Goal: Task Accomplishment & Management: Manage account settings

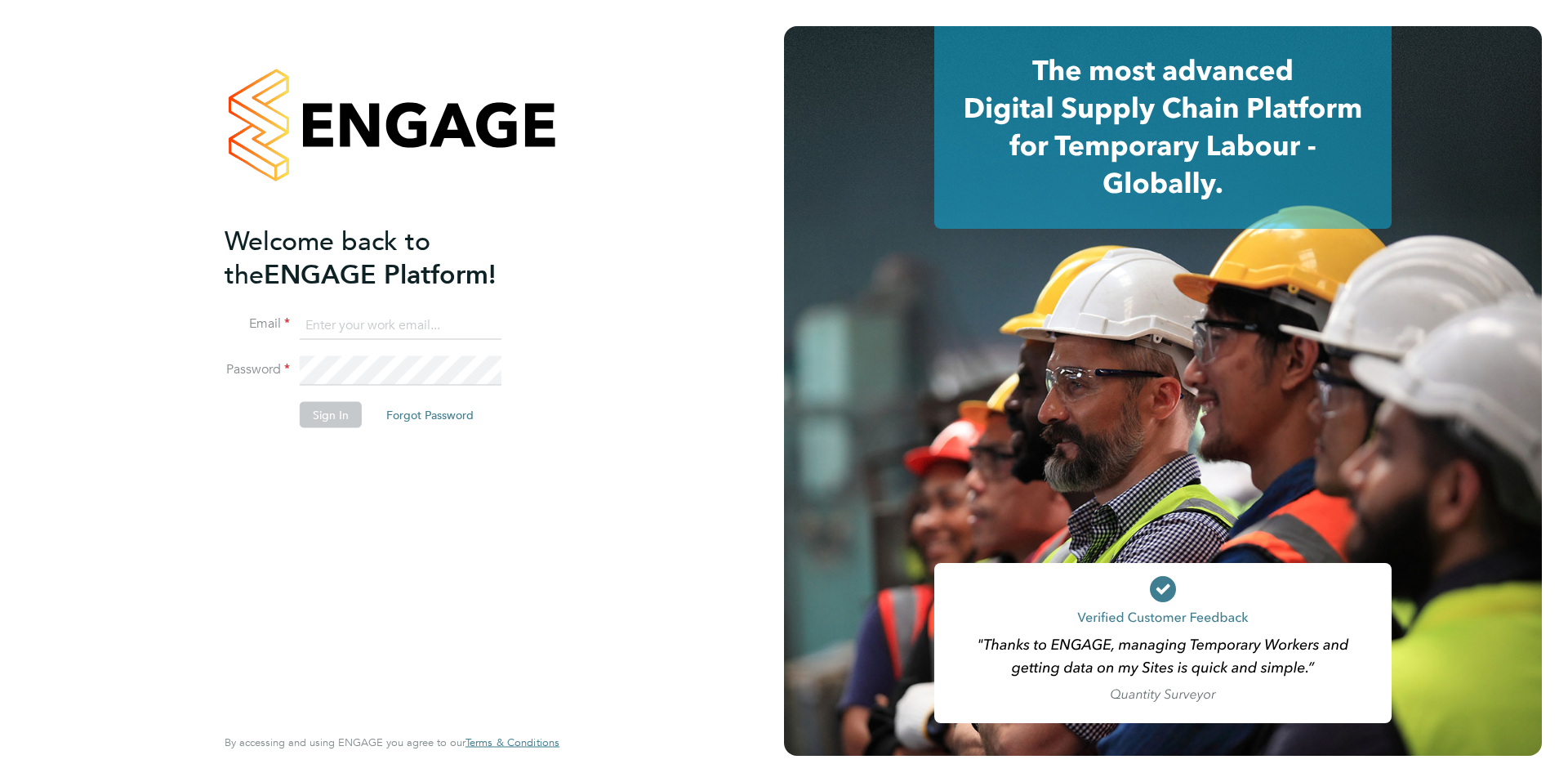
type input "[PERSON_NAME][EMAIL_ADDRESS][DOMAIN_NAME]"
click at [312, 422] on button "Sign In" at bounding box center [330, 413] width 62 height 26
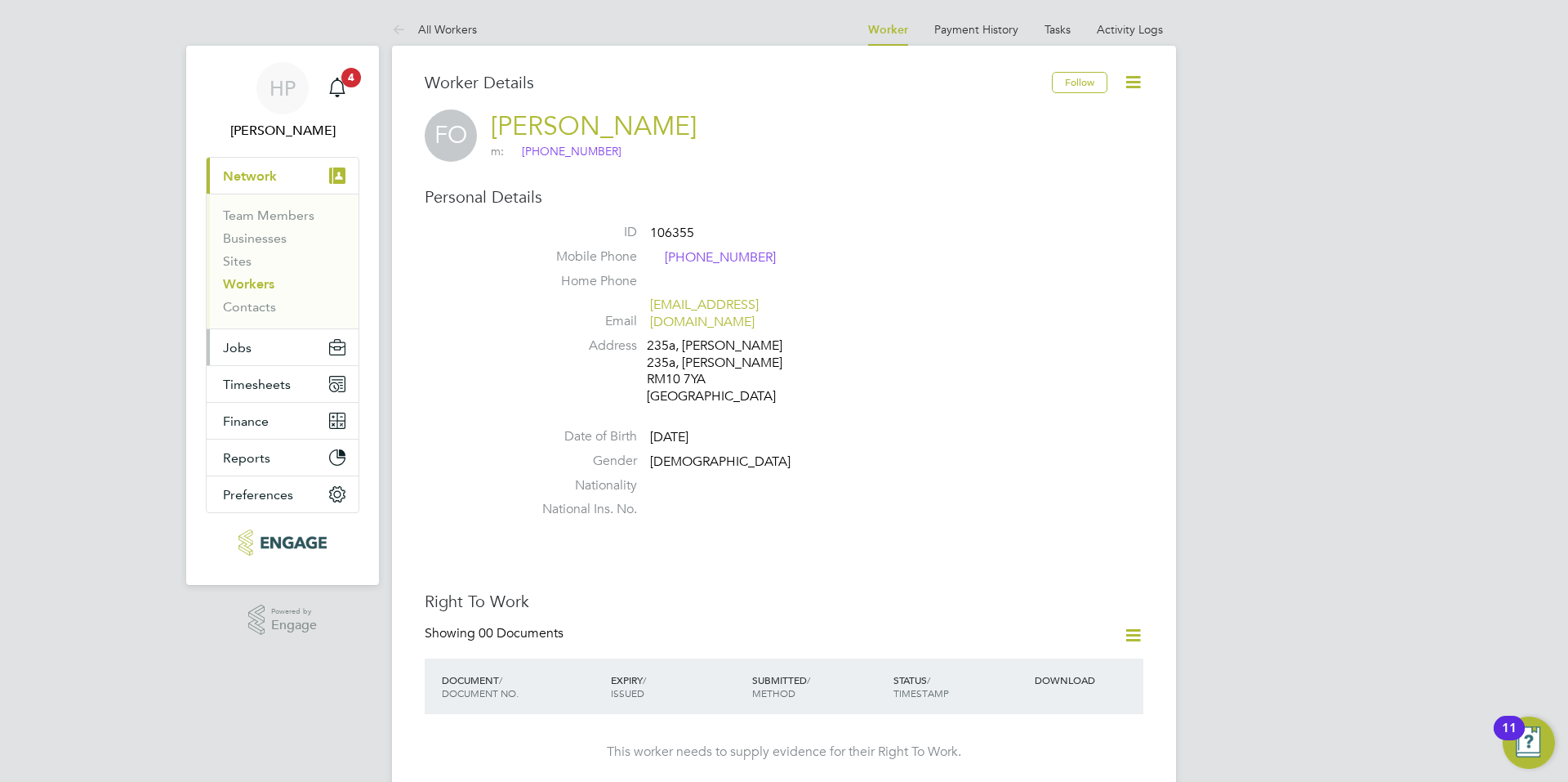
click at [248, 345] on span "Jobs" at bounding box center [237, 348] width 29 height 15
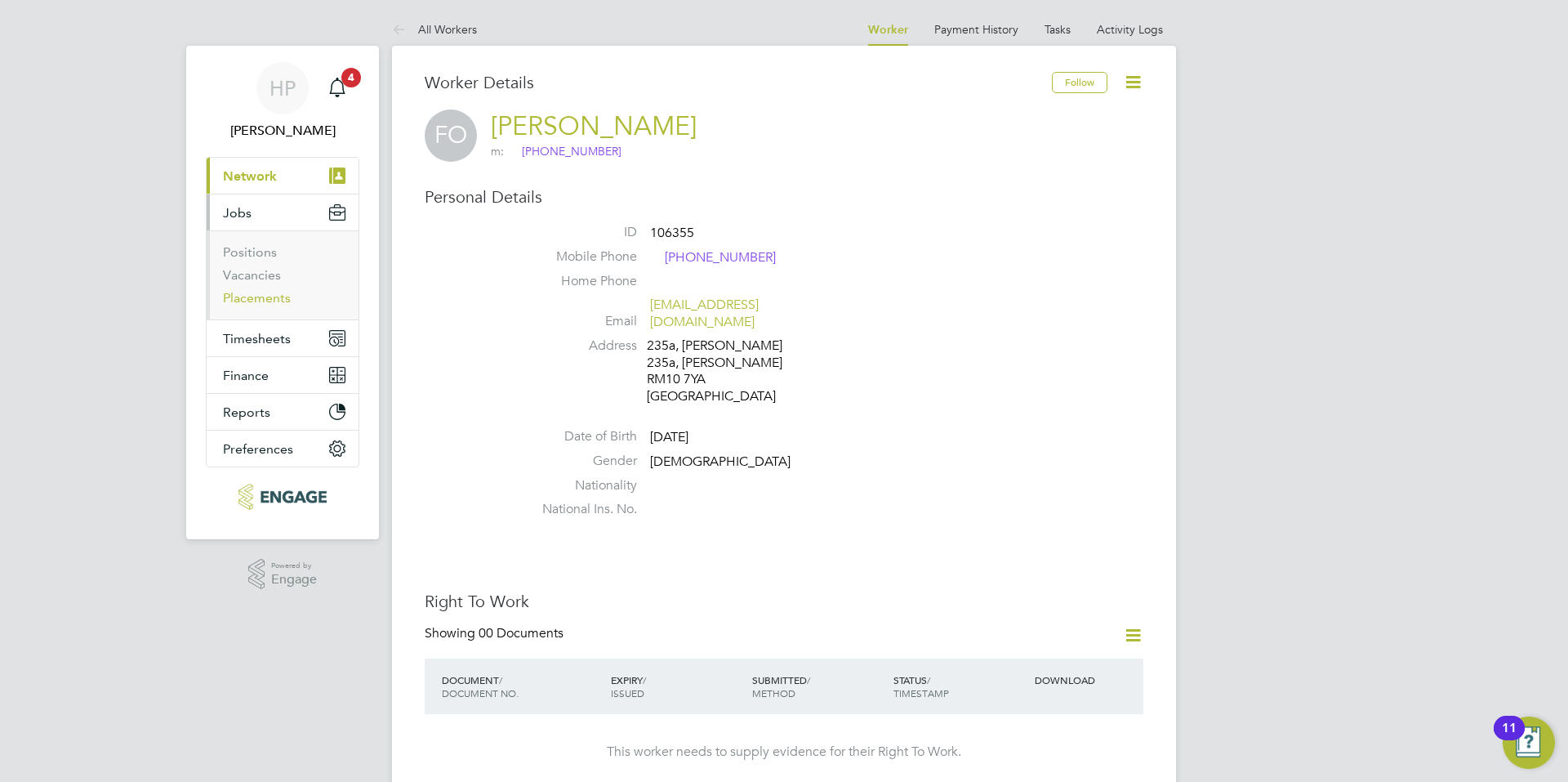
click at [256, 300] on link "Placements" at bounding box center [256, 297] width 68 height 15
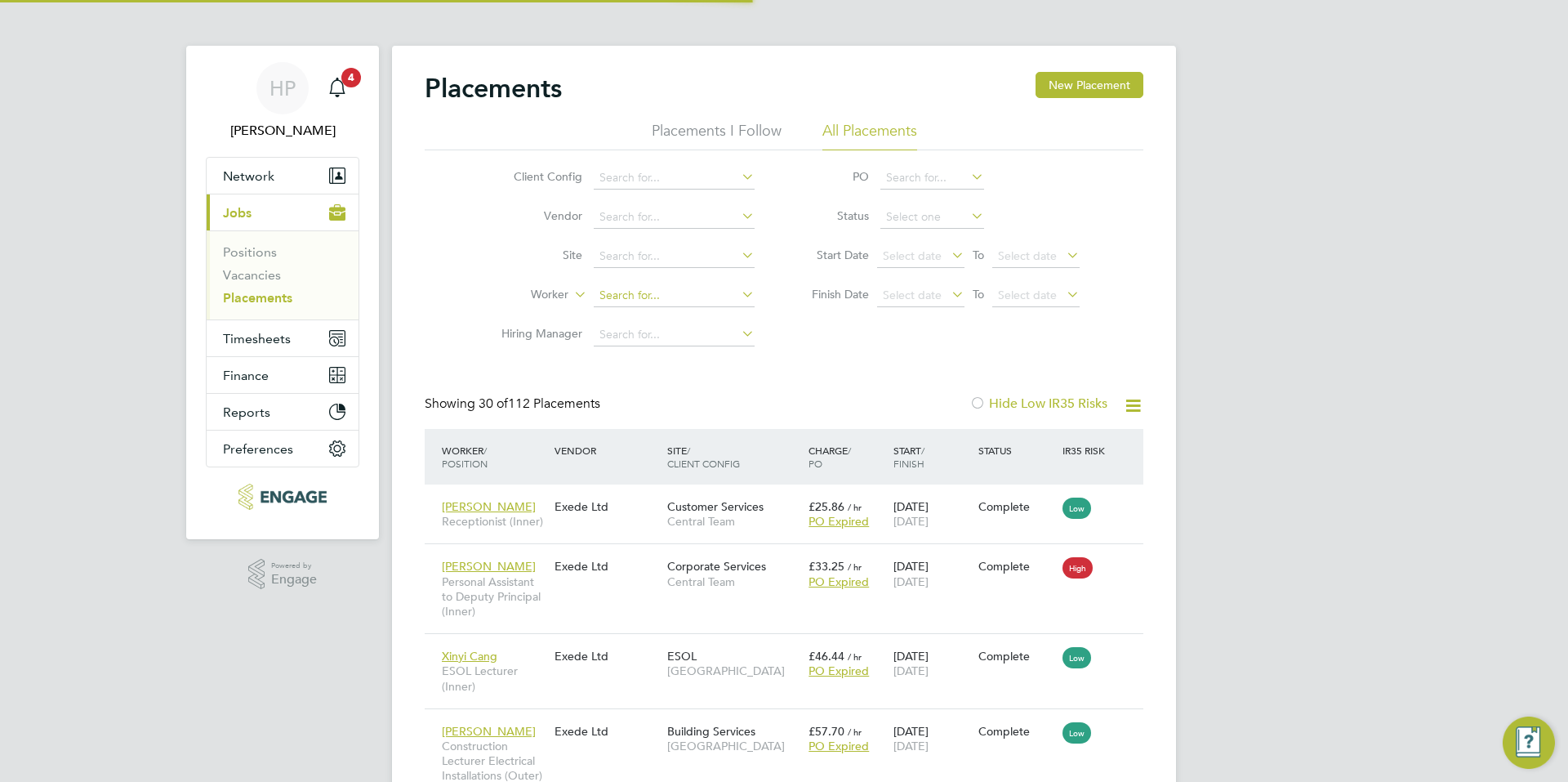
click at [669, 303] on input at bounding box center [673, 295] width 161 height 23
paste input "Ade Ileyemi"
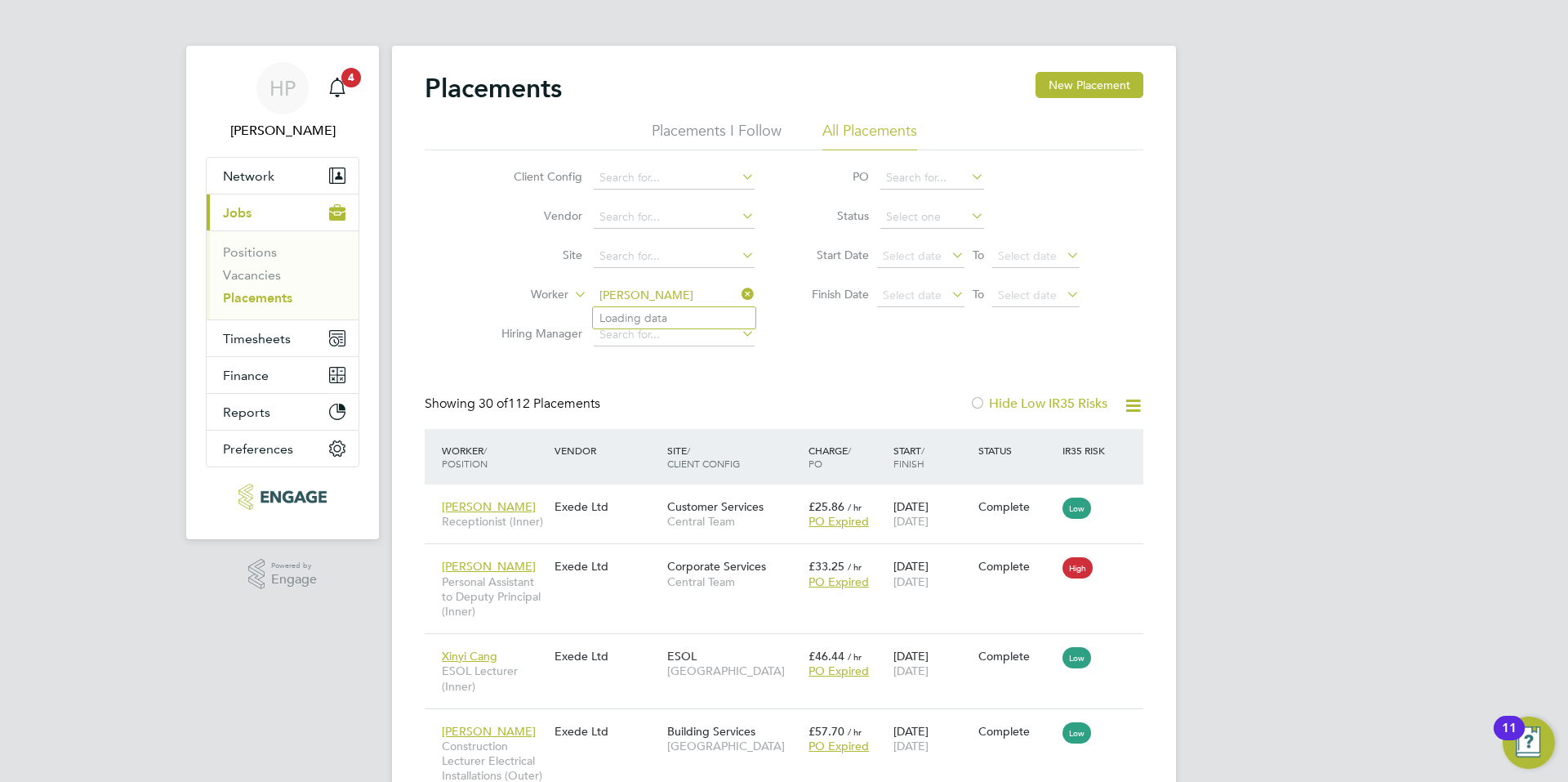
type input "Ibukun Oluremi Oyedola"
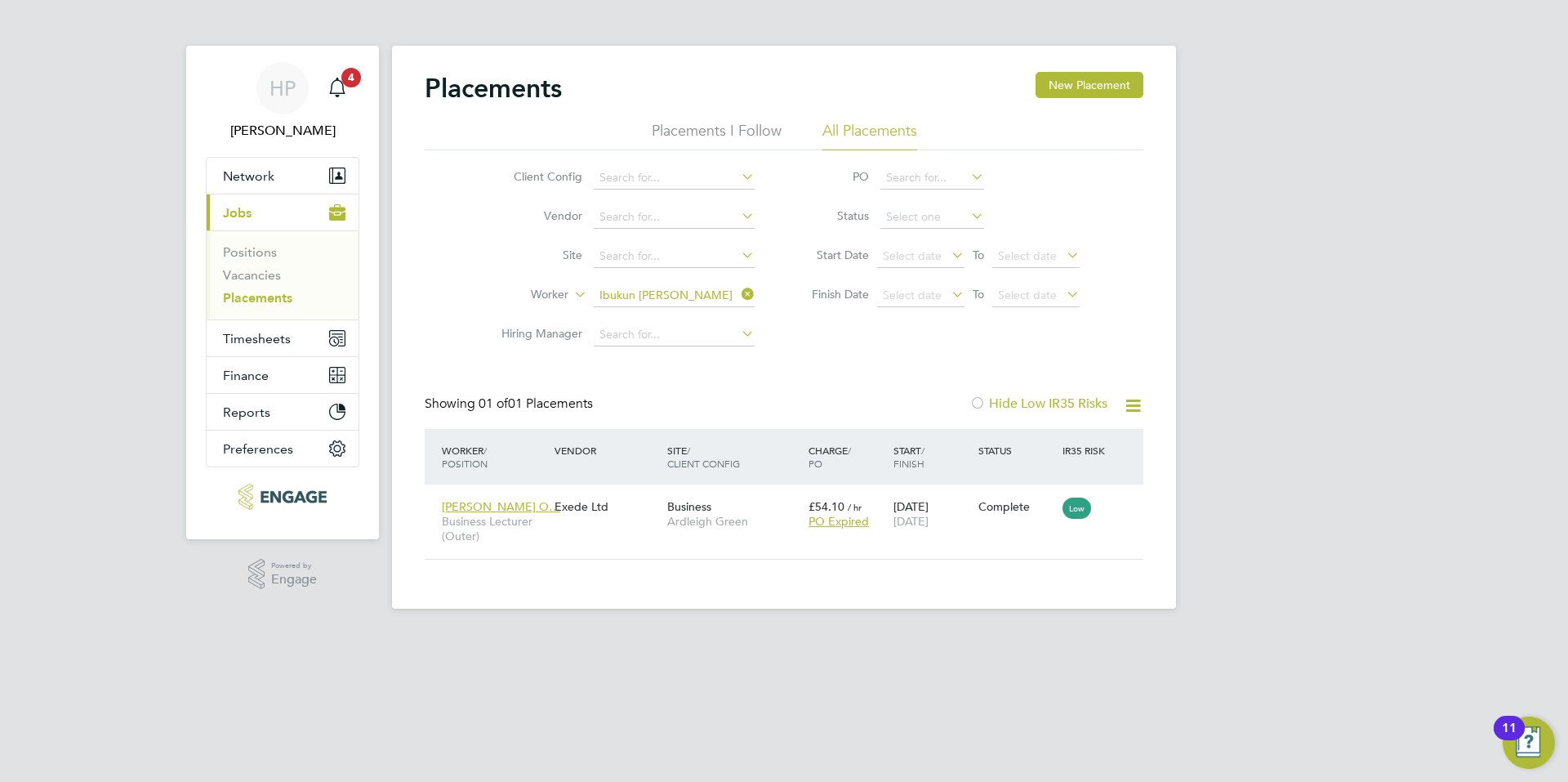
click at [738, 289] on icon at bounding box center [738, 294] width 0 height 23
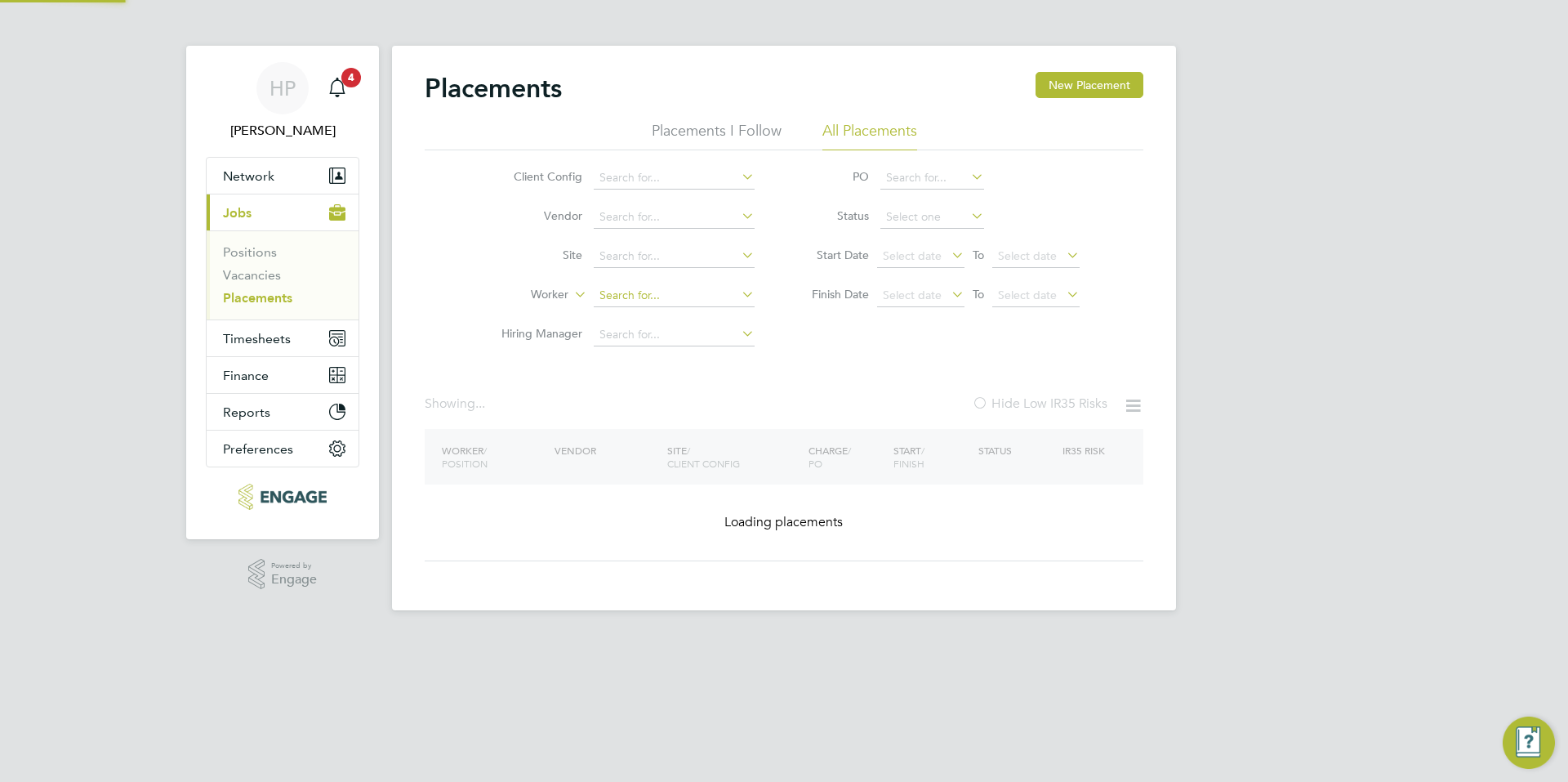
click at [672, 303] on input at bounding box center [673, 295] width 161 height 23
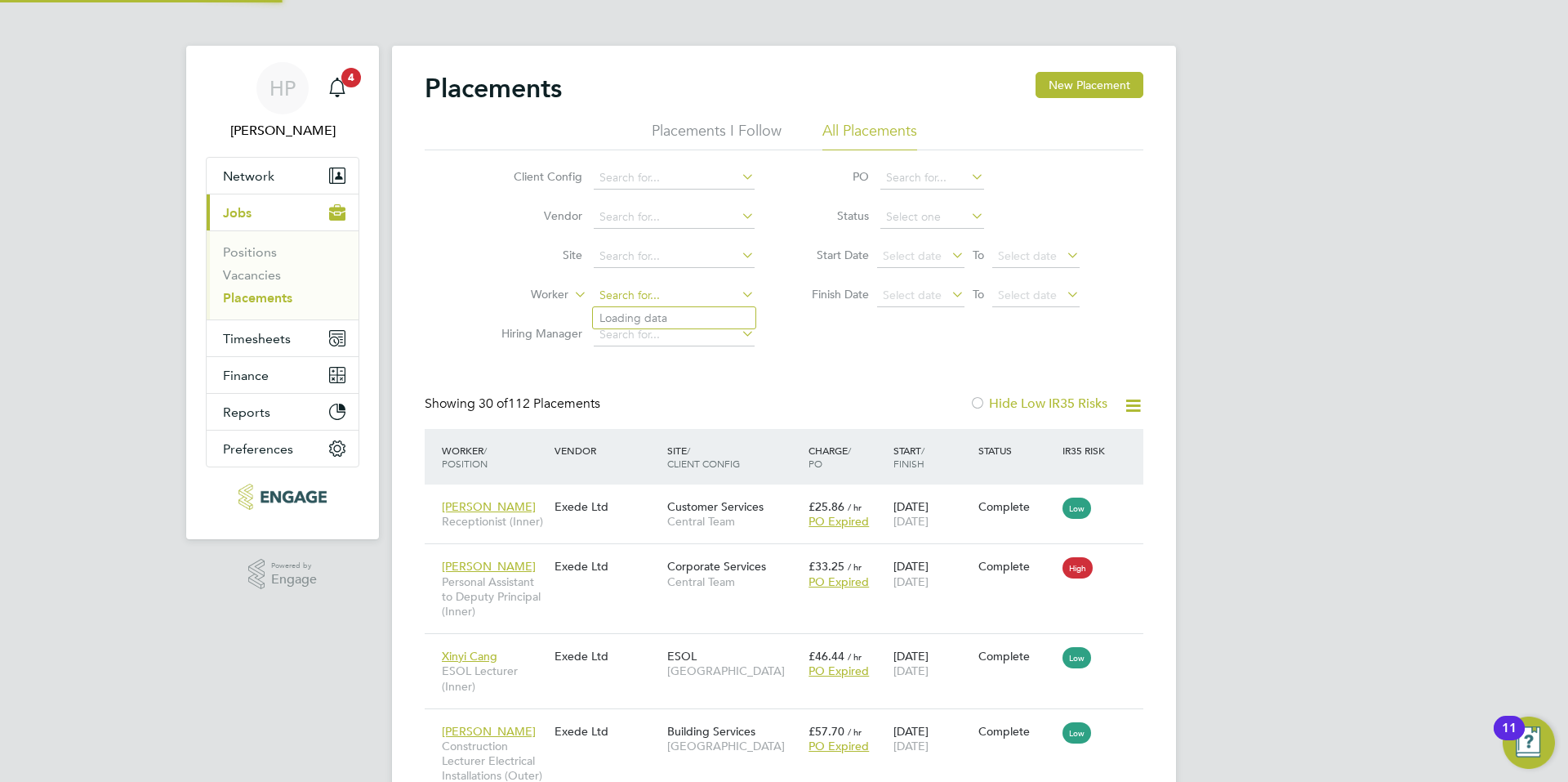
paste input "Ade Ileyemi"
type input "Ade Ileyemi"
click at [665, 312] on li "Ade Ileyemi" at bounding box center [674, 317] width 163 height 22
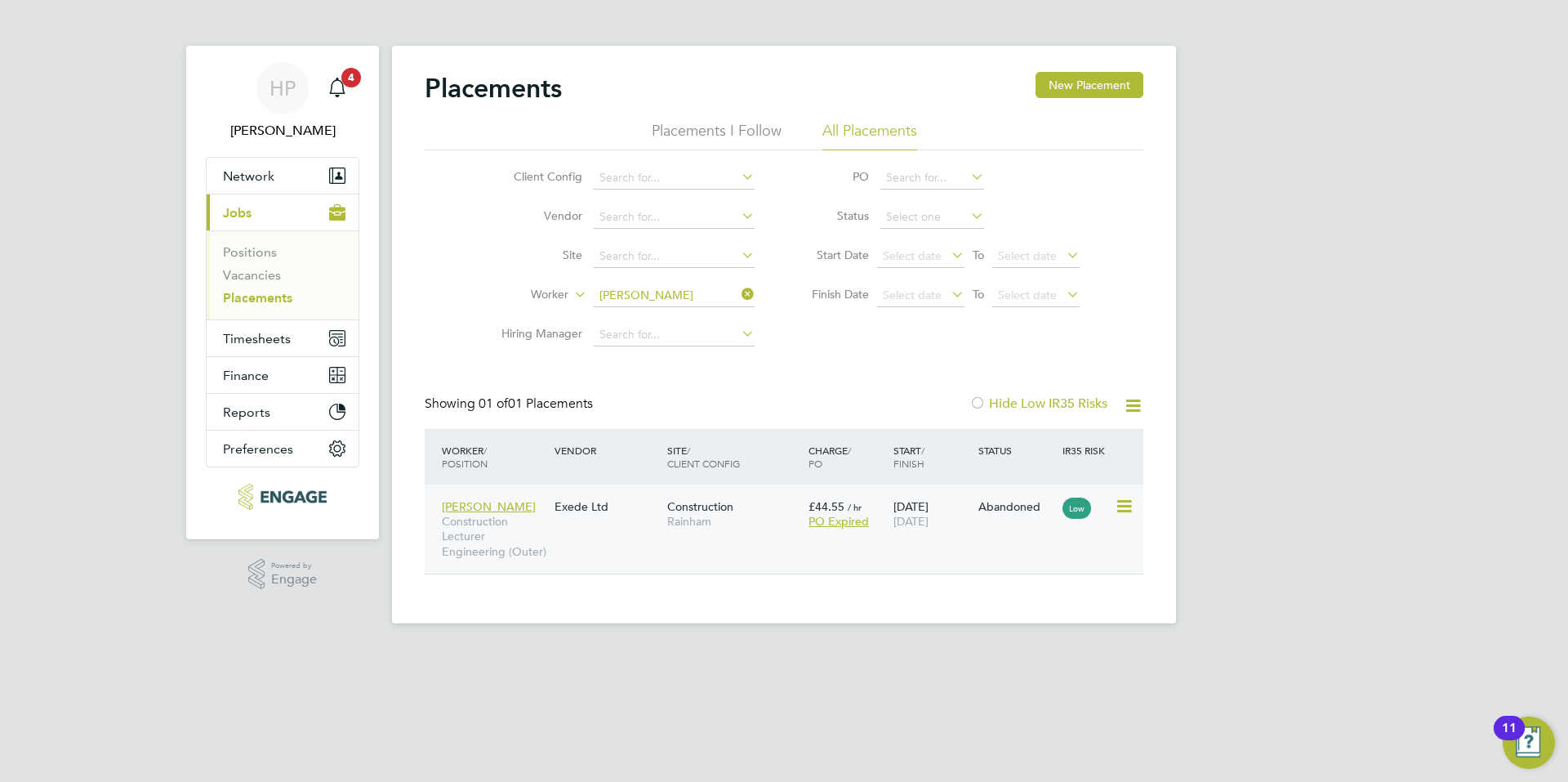
click at [613, 551] on div "Ade Ileyemi Construction Lecturer Engineering (Outer) Exede Ltd Construction Ra…" at bounding box center [784, 529] width 719 height 89
click at [651, 554] on div "Ade Ileyemi Construction Lecturer Engineering (Outer) Exede Ltd Construction Ra…" at bounding box center [784, 529] width 719 height 89
click at [989, 506] on div "Abandoned" at bounding box center [1016, 506] width 77 height 14
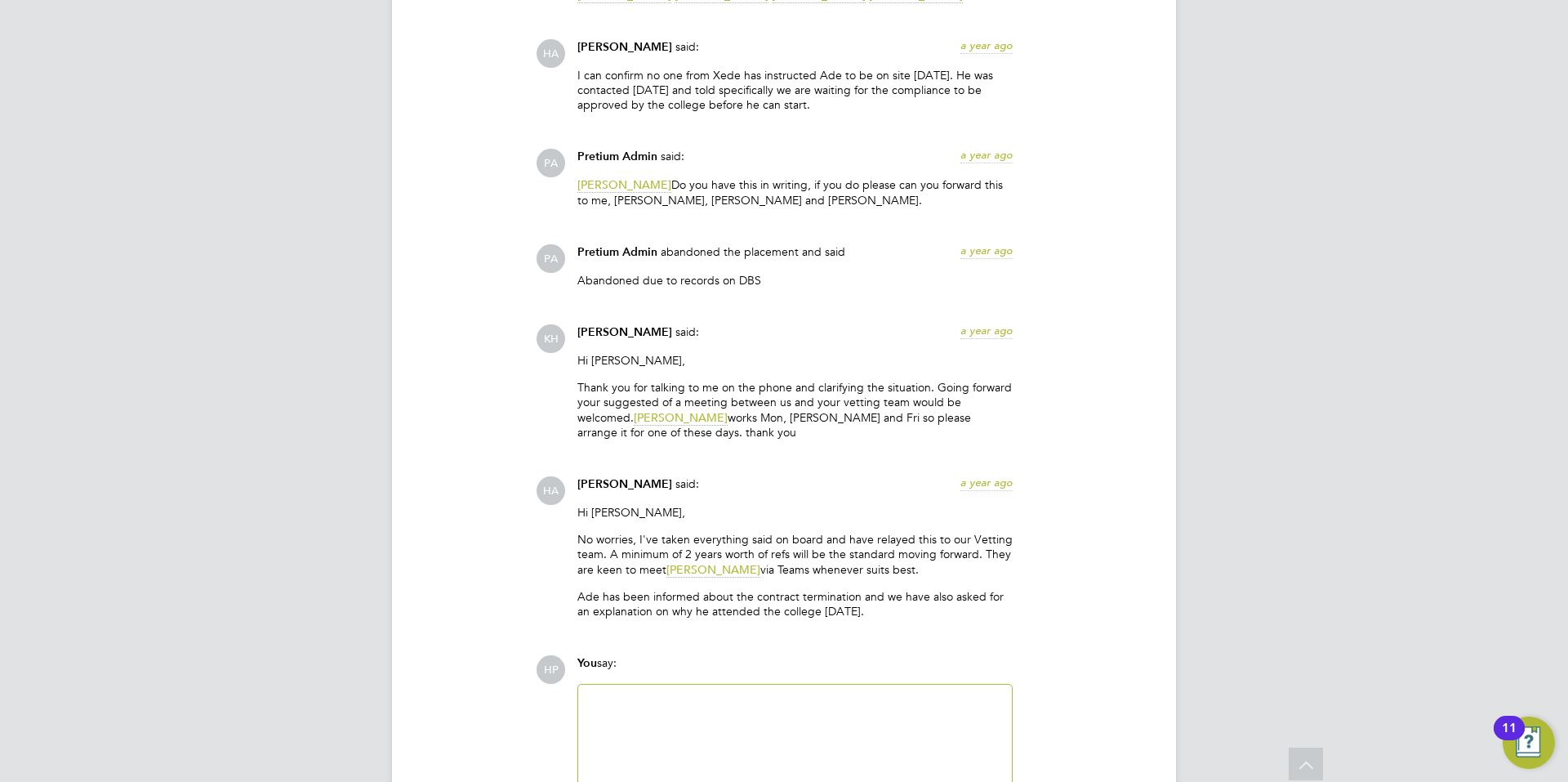
scroll to position [2777, 0]
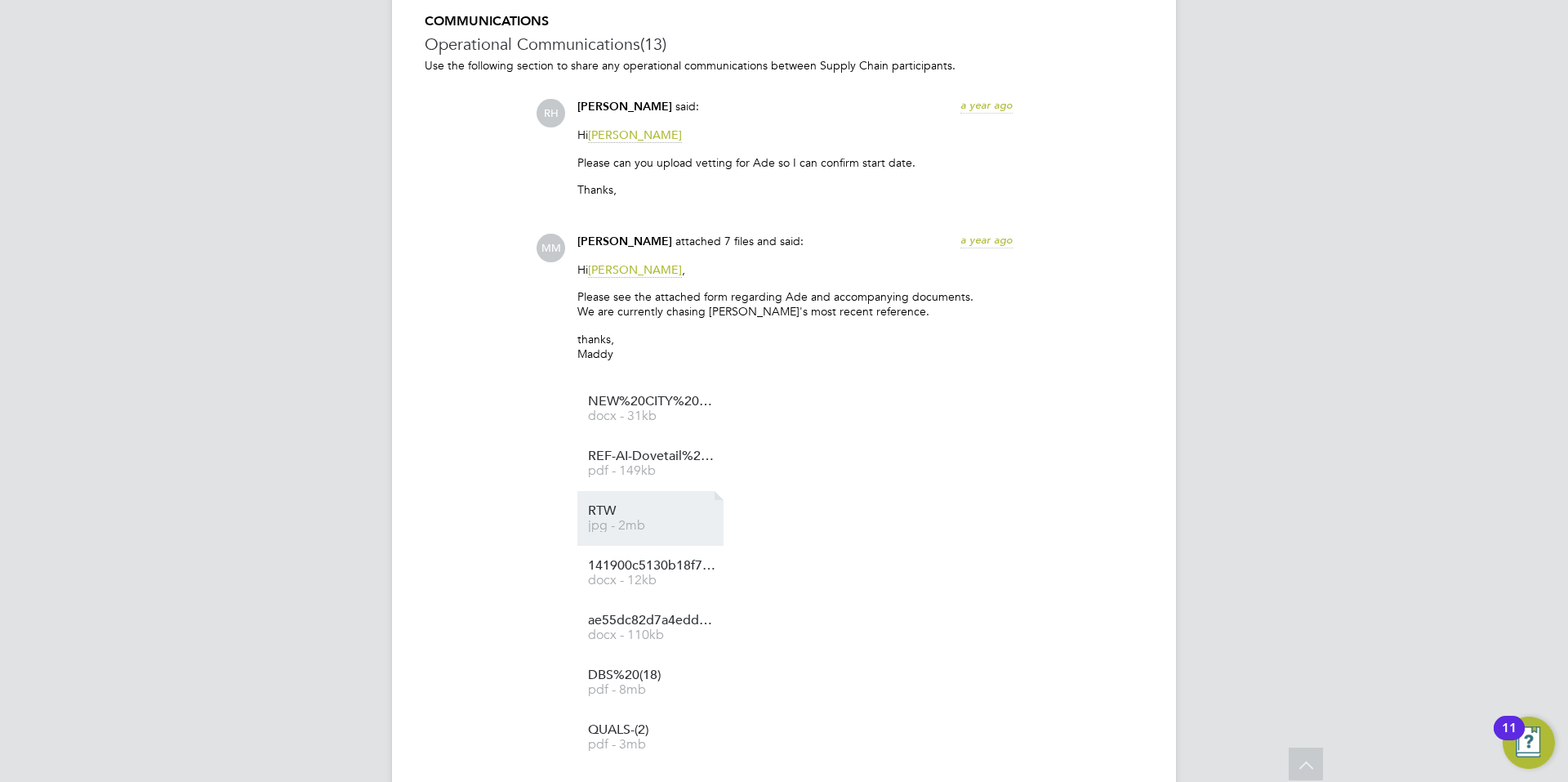
scroll to position [1436, 0]
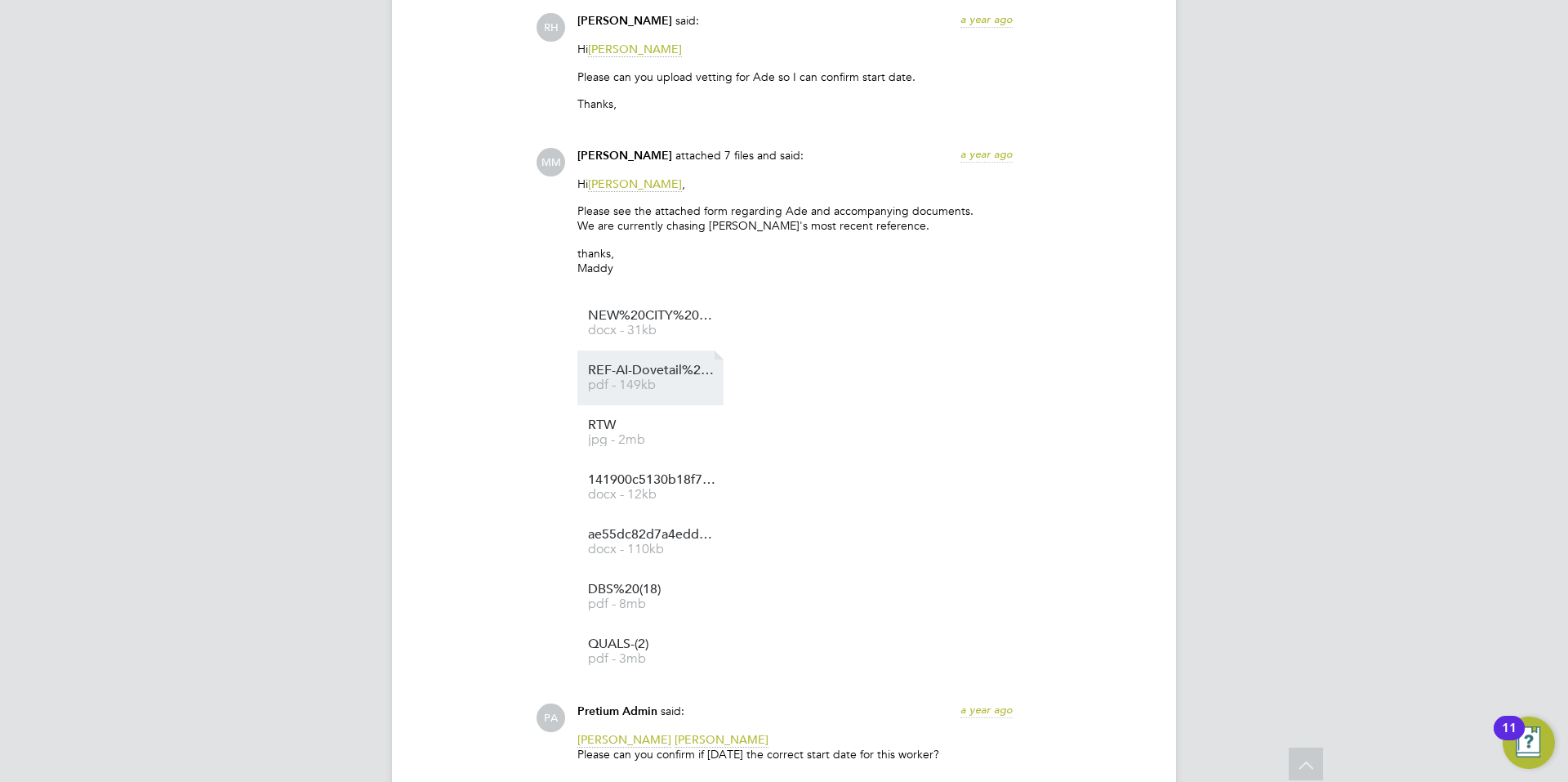
click at [657, 391] on li "REF-AI-Dovetail%26slate-26.09.2022-25.11.2022 pdf - 149kb" at bounding box center [650, 377] width 147 height 54
click at [655, 359] on li "REF-AI-Dovetail%26slate-26.09.2022-25.11.2022 pdf - 149kb" at bounding box center [650, 377] width 147 height 54
